Goal: Task Accomplishment & Management: Manage account settings

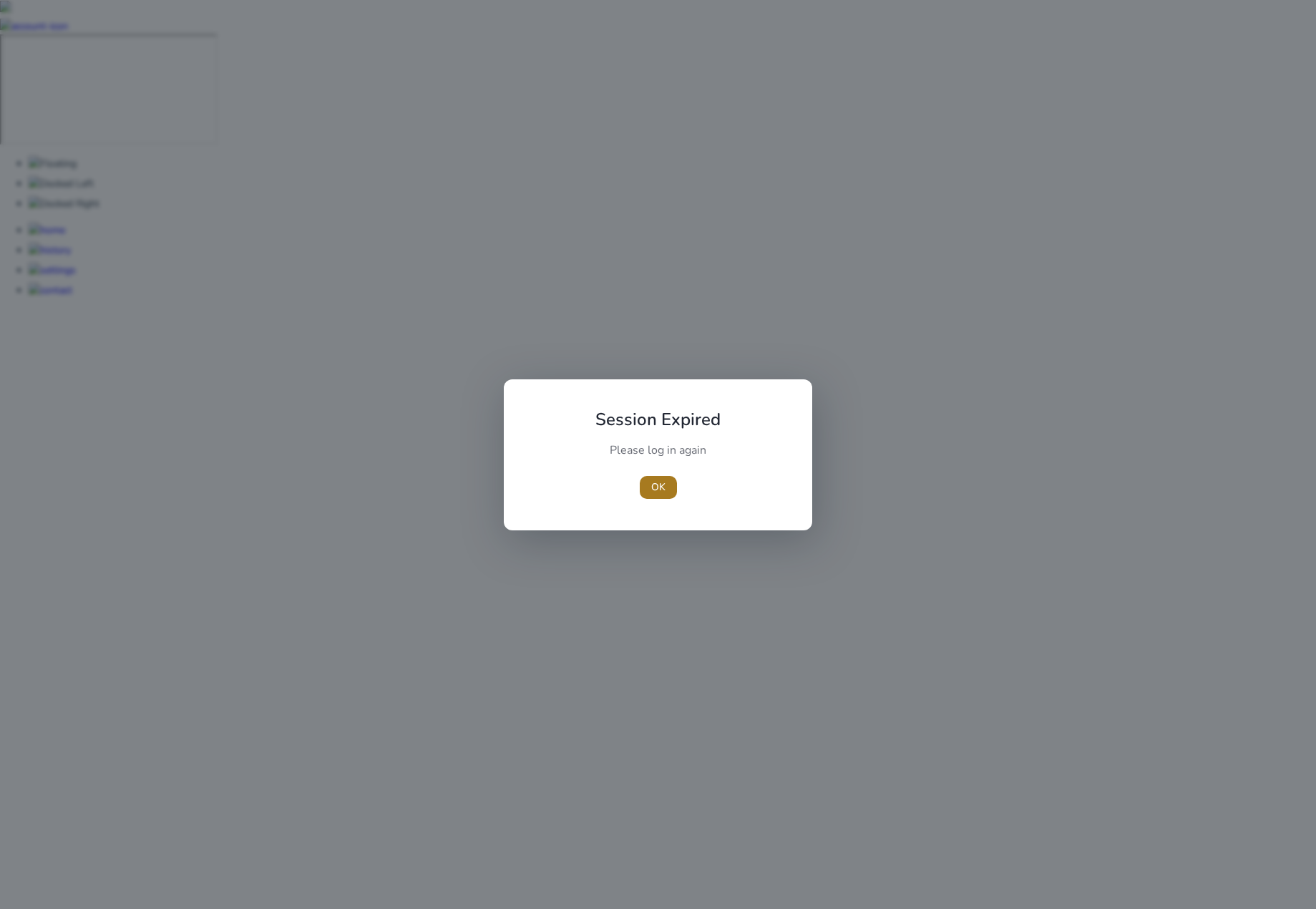
click at [665, 478] on span "button" at bounding box center [658, 487] width 37 height 34
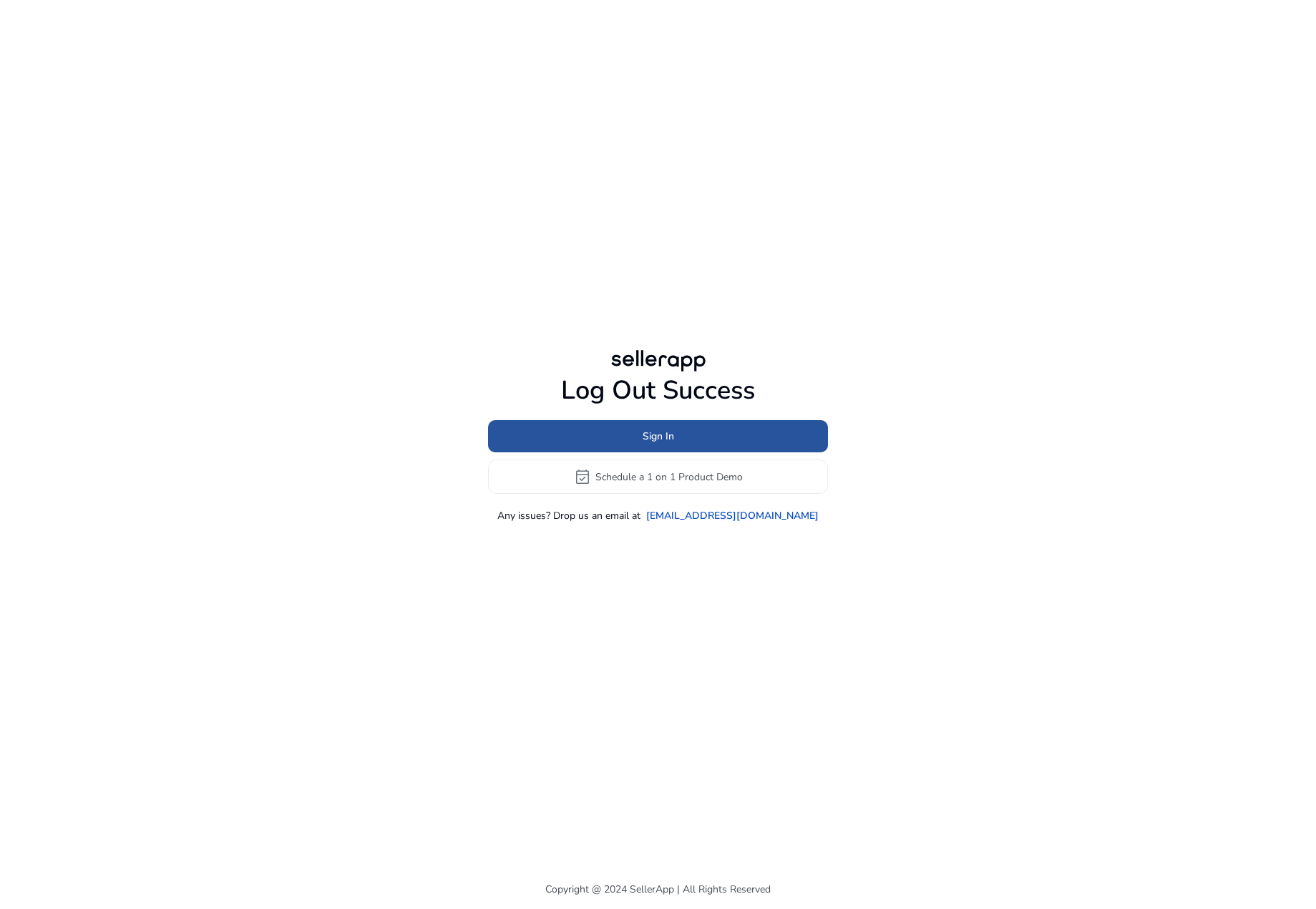
click at [720, 426] on span at bounding box center [658, 436] width 340 height 34
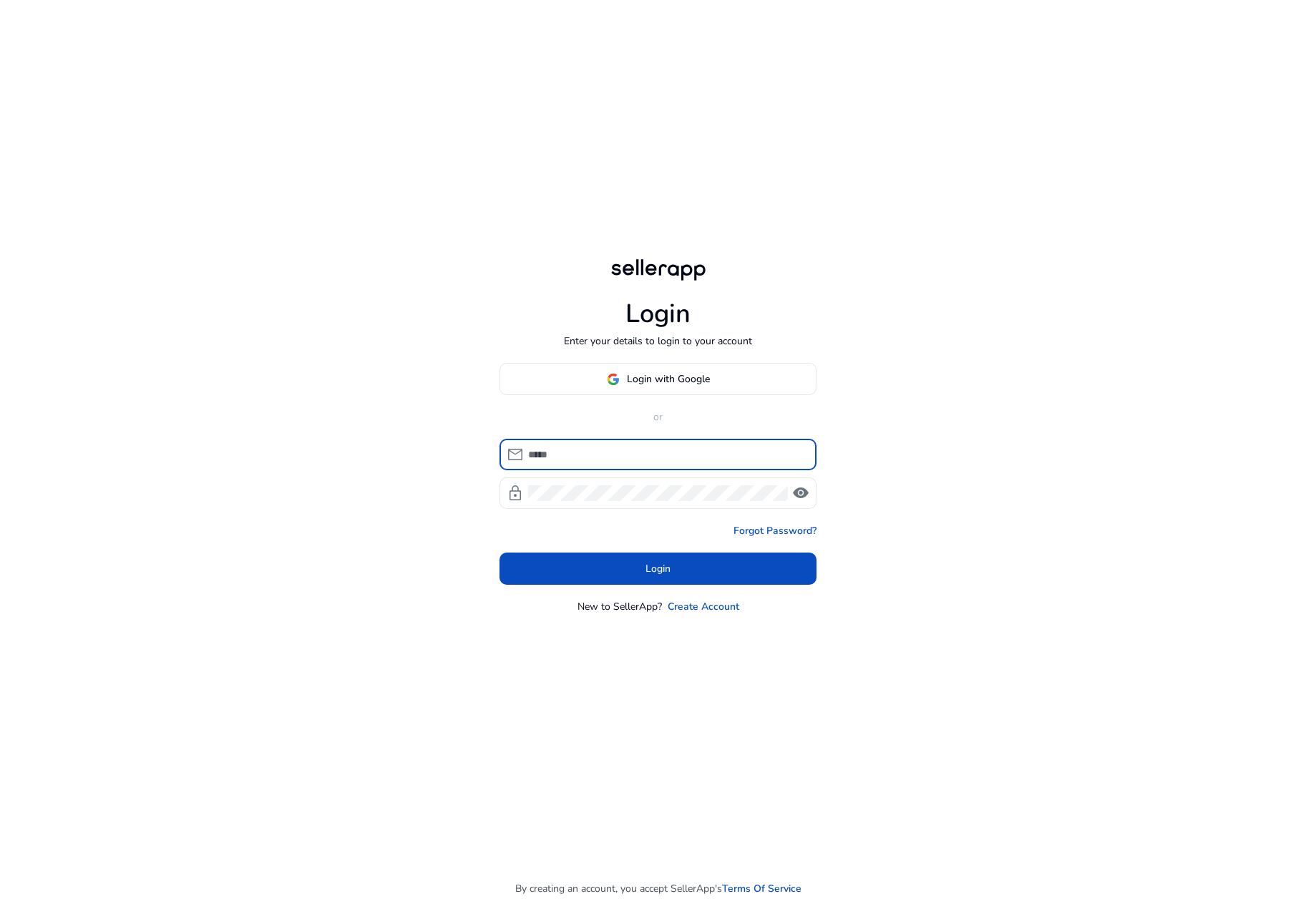
type input "**********"
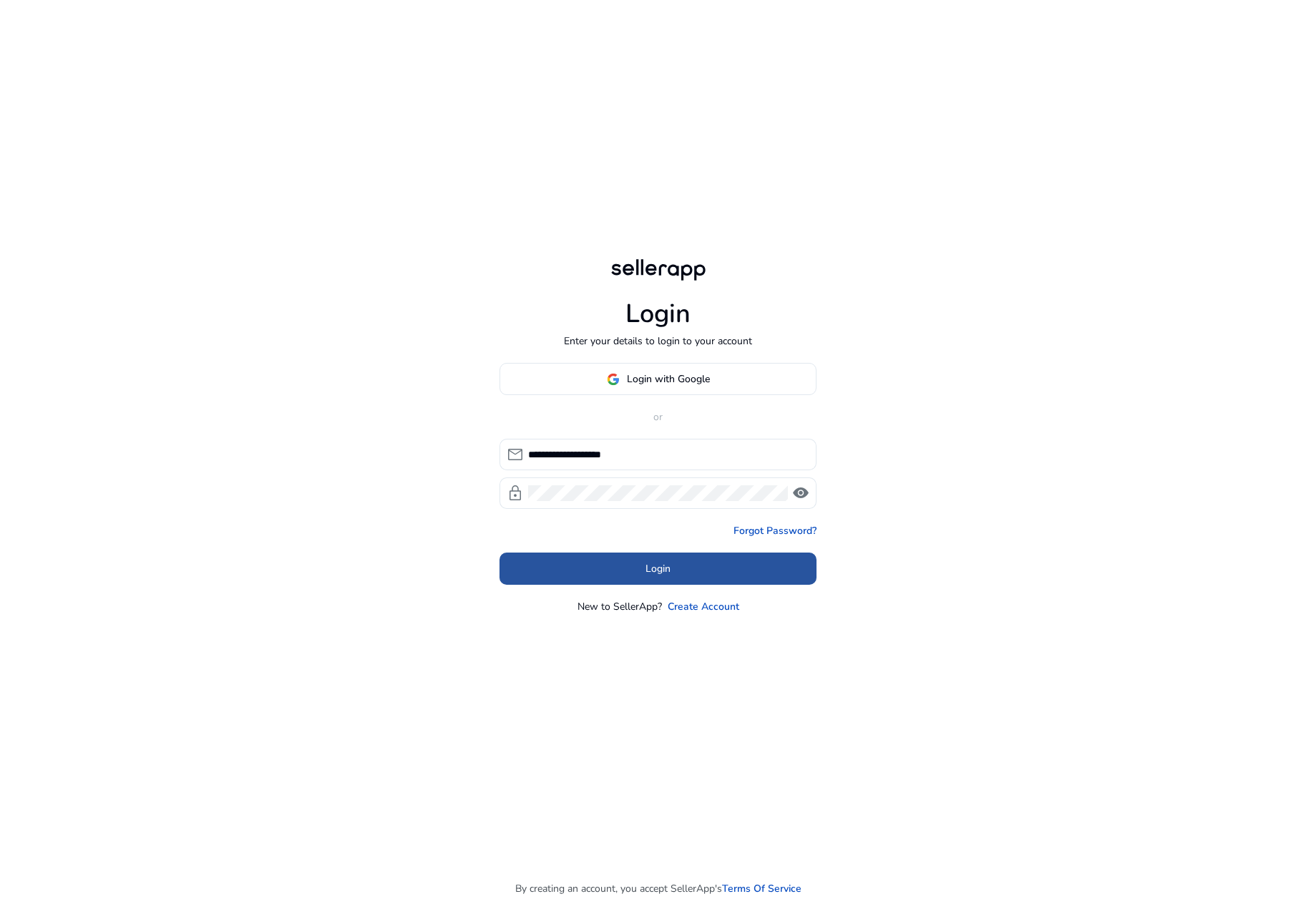
click at [630, 573] on span at bounding box center [658, 569] width 317 height 34
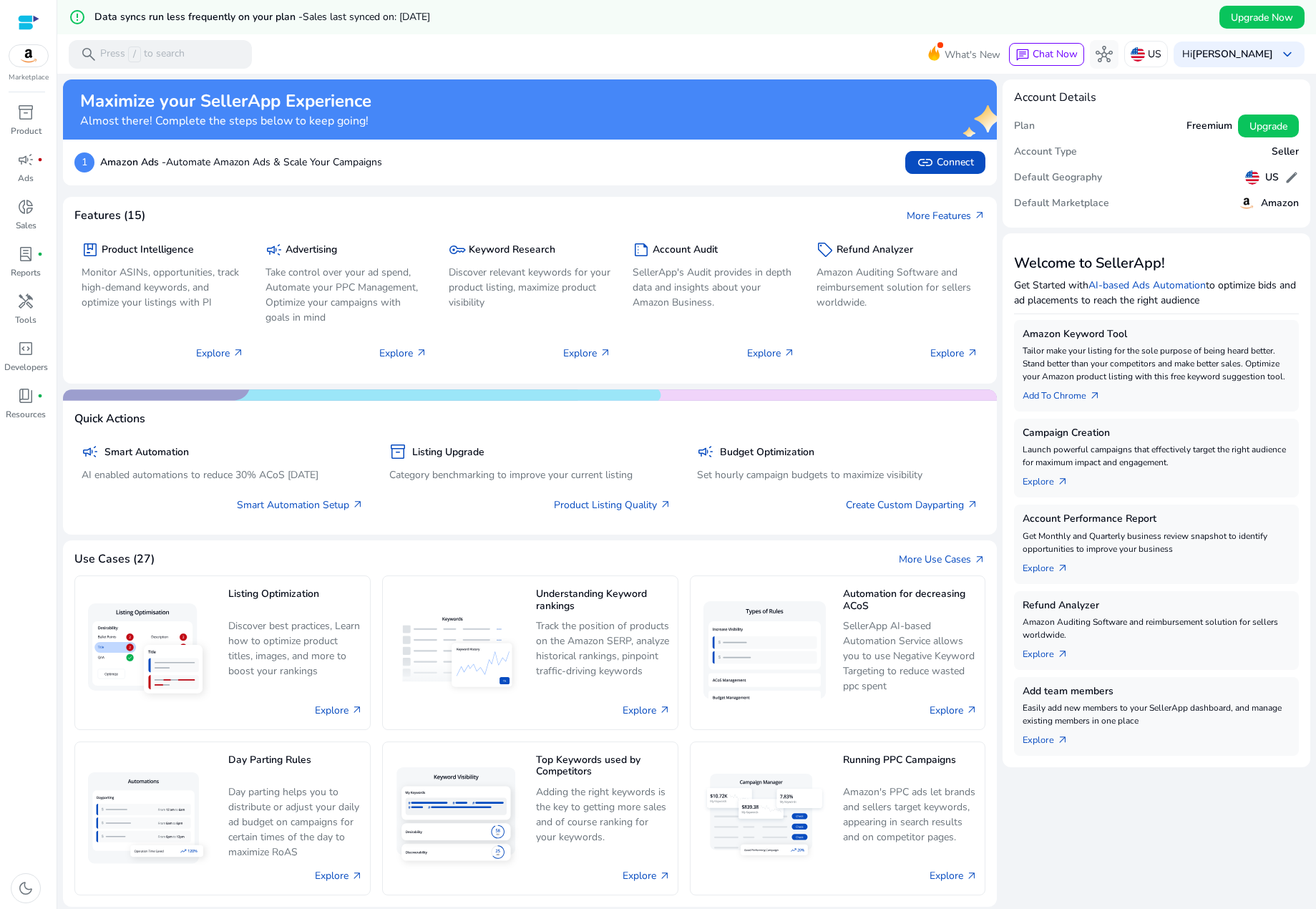
click at [27, 56] on img at bounding box center [28, 56] width 39 height 22
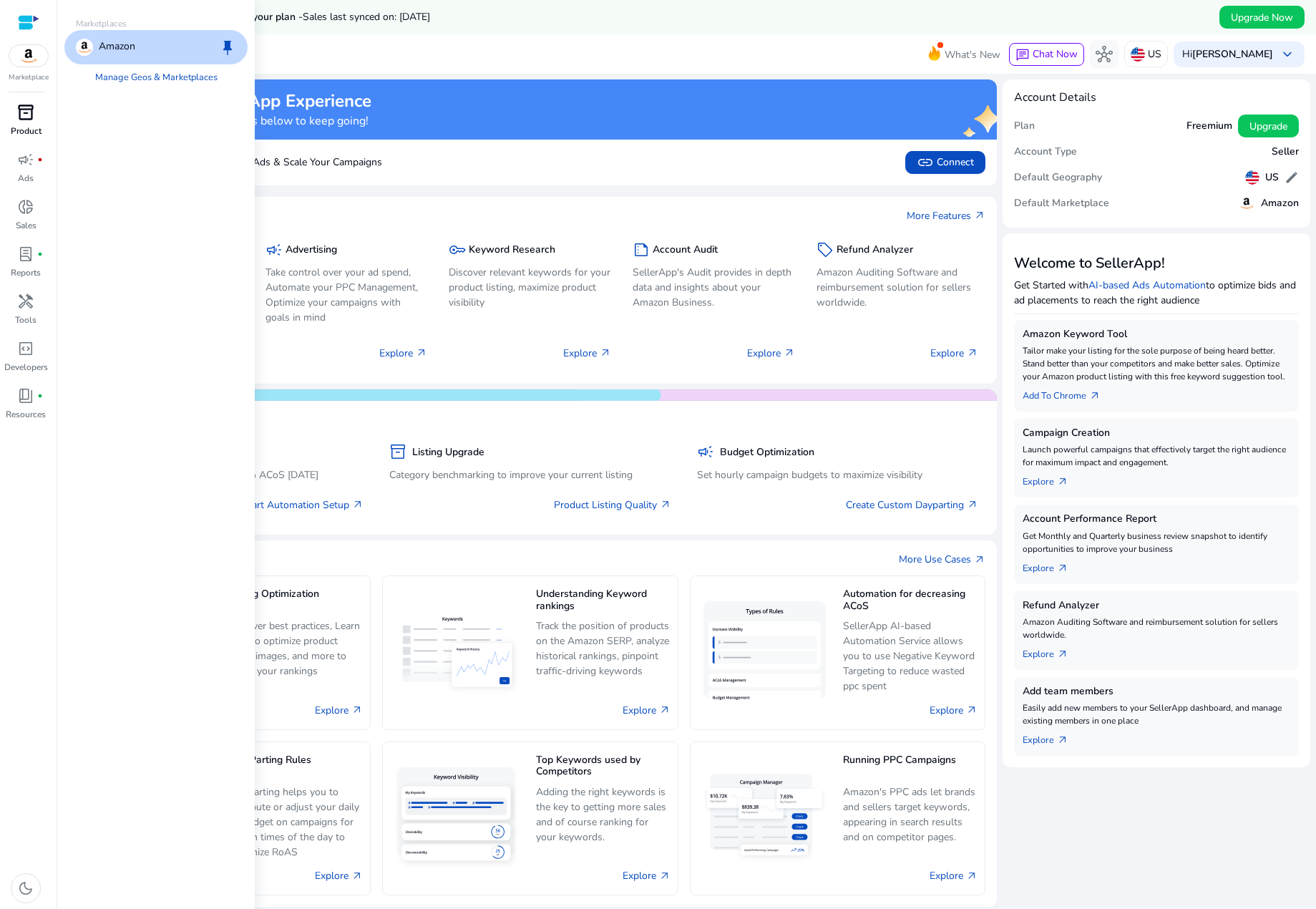
click at [32, 126] on p "Product" at bounding box center [26, 131] width 31 height 13
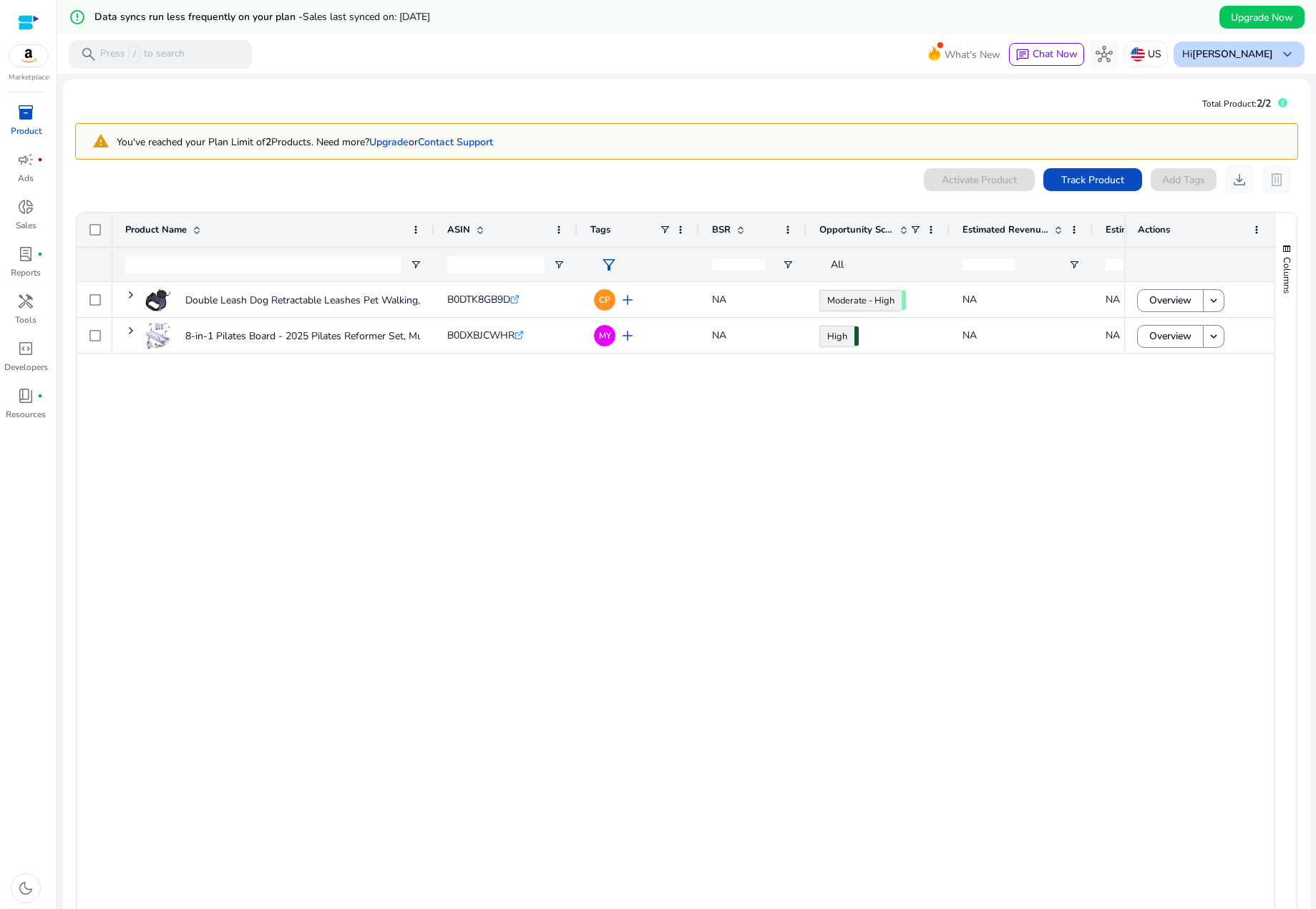
click at [1246, 61] on div "Hi [PERSON_NAME] keyboard_arrow_down" at bounding box center [1239, 54] width 131 height 26
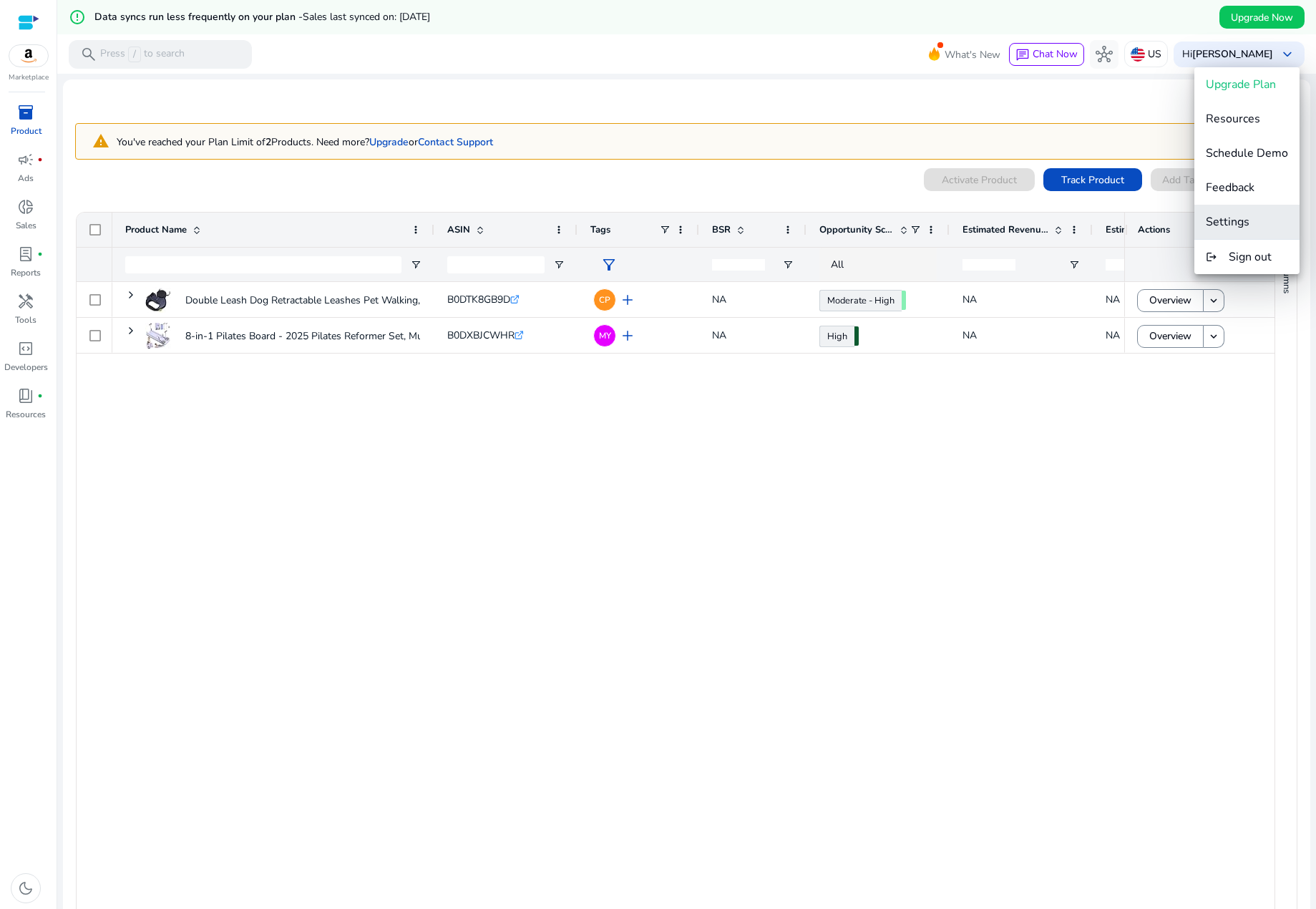
click at [1237, 229] on span "Settings" at bounding box center [1228, 221] width 44 height 16
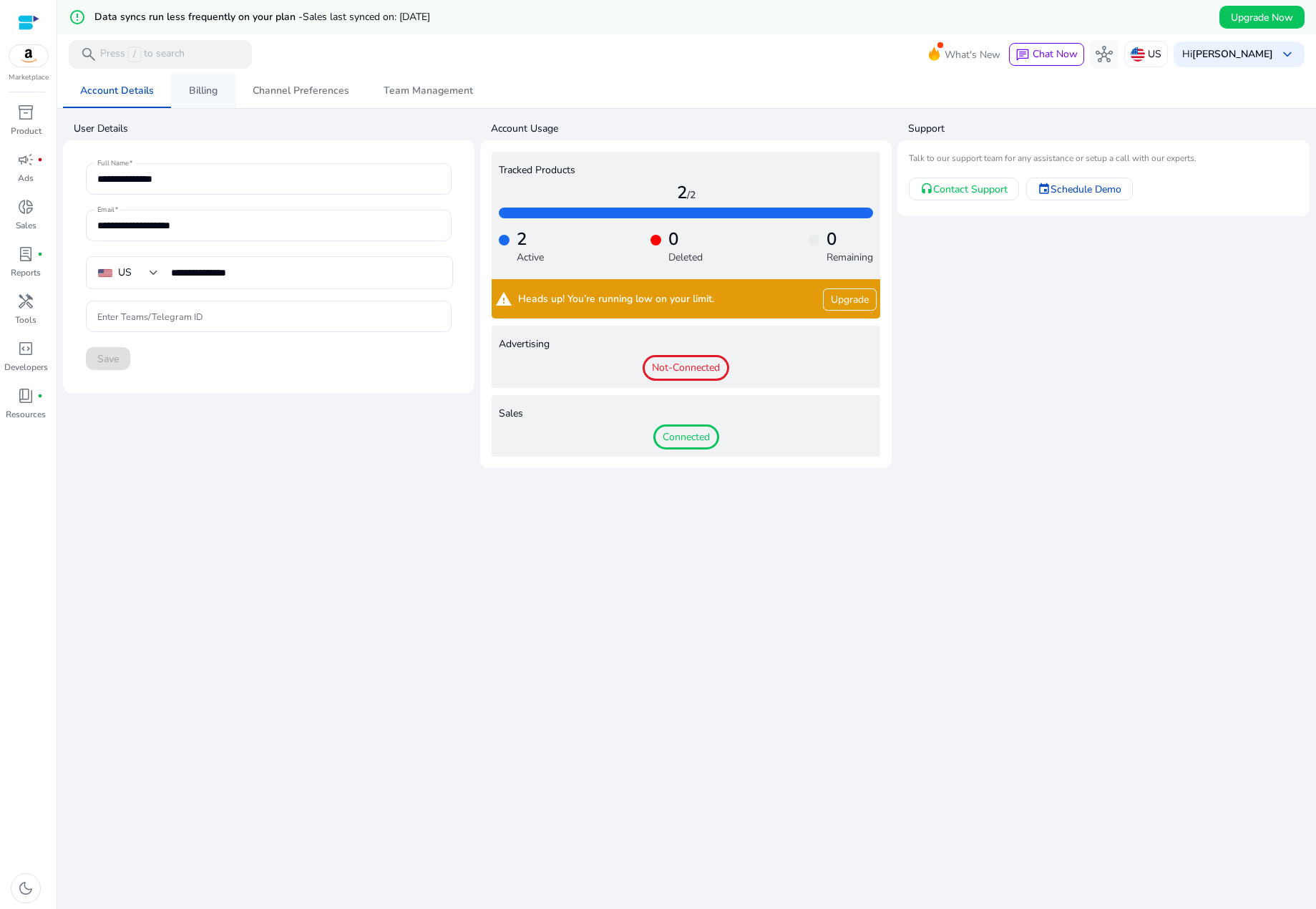
click at [201, 86] on span "Billing" at bounding box center [204, 91] width 28 height 10
